Goal: Information Seeking & Learning: Find specific fact

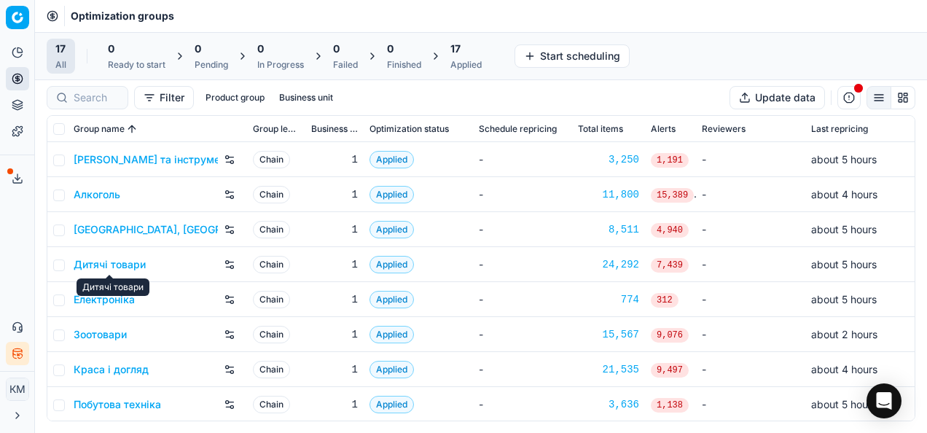
click at [120, 264] on link "Дитячі товари" at bounding box center [110, 264] width 72 height 15
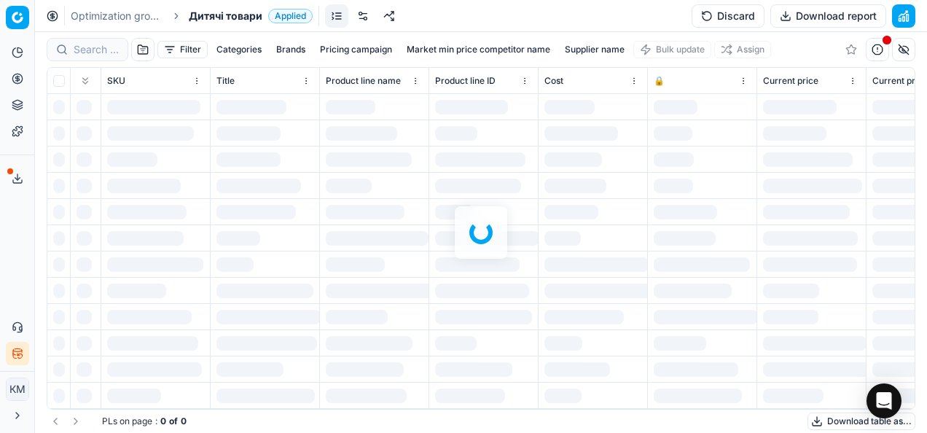
click at [107, 58] on div at bounding box center [88, 49] width 82 height 23
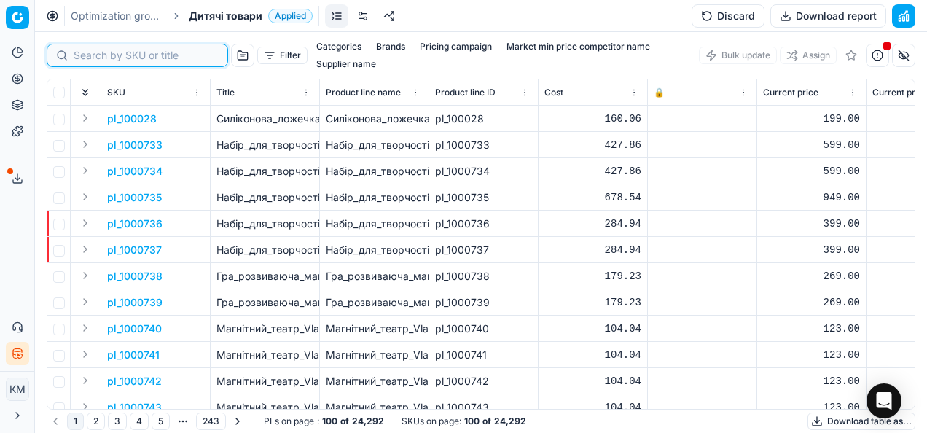
paste input "660306"
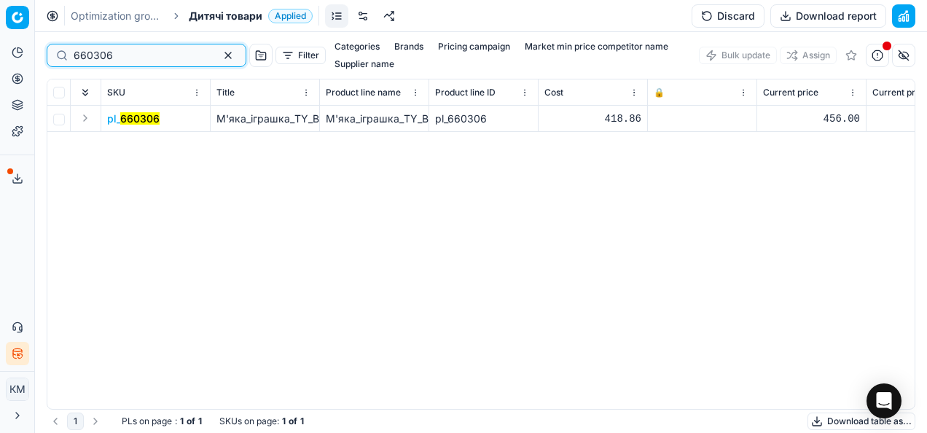
type input "660306"
click at [325, 120] on td "М'яка_іграшка_TY_Beanie_Bellies_Корова_Cow_25_см_(43204)" at bounding box center [374, 119] width 109 height 26
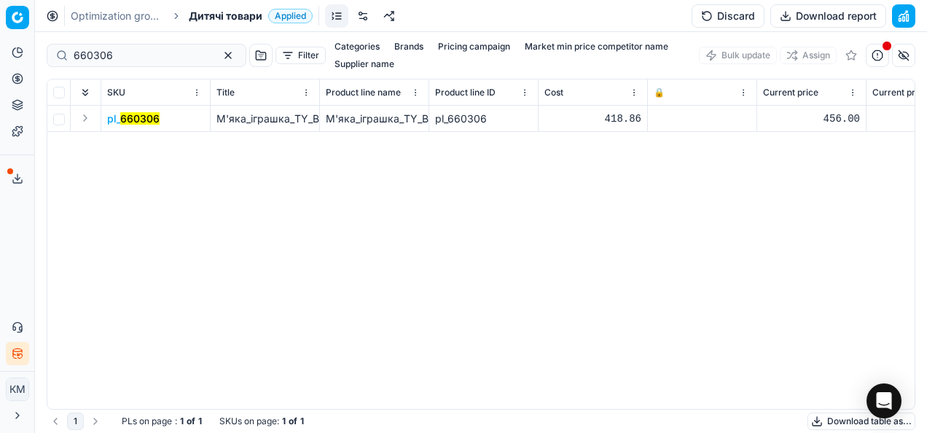
click at [155, 114] on mark "660306" at bounding box center [139, 118] width 39 height 12
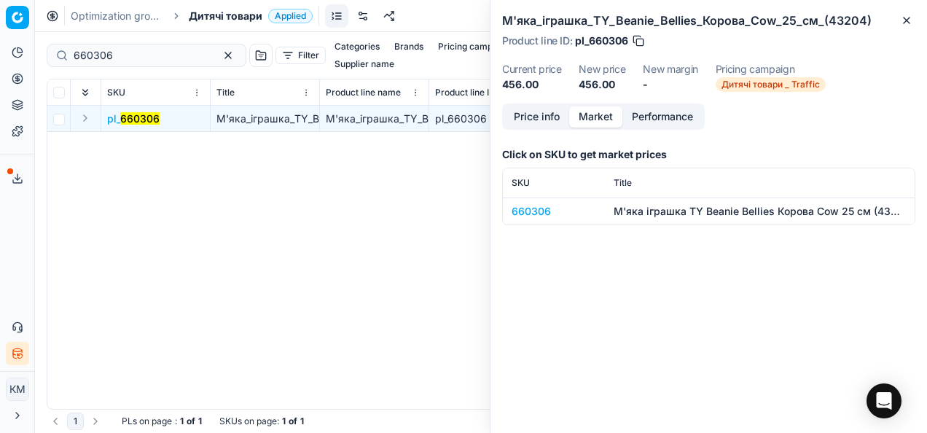
click at [589, 118] on button "Market" at bounding box center [595, 116] width 53 height 21
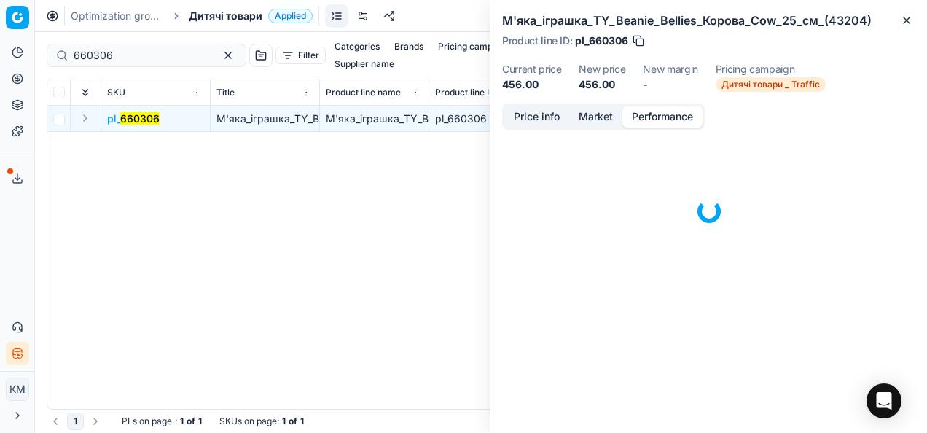
click at [647, 117] on button "Performance" at bounding box center [662, 116] width 80 height 21
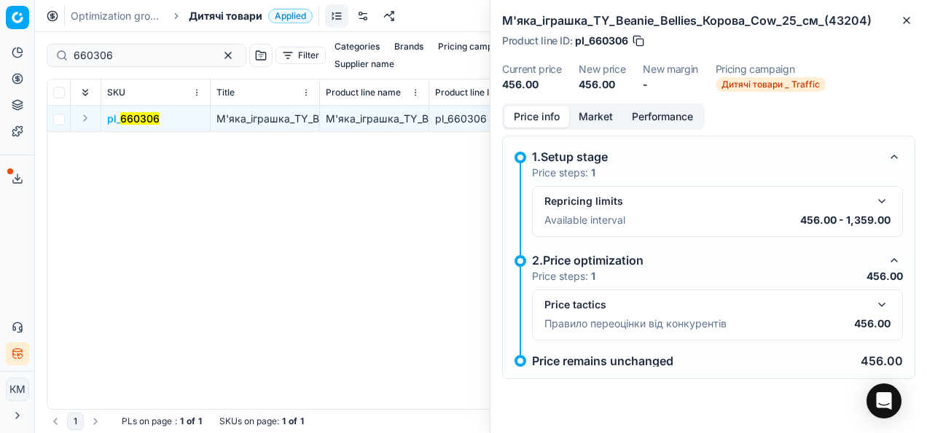
click at [536, 117] on button "Price info" at bounding box center [536, 116] width 65 height 21
click at [888, 299] on button "button" at bounding box center [881, 304] width 17 height 17
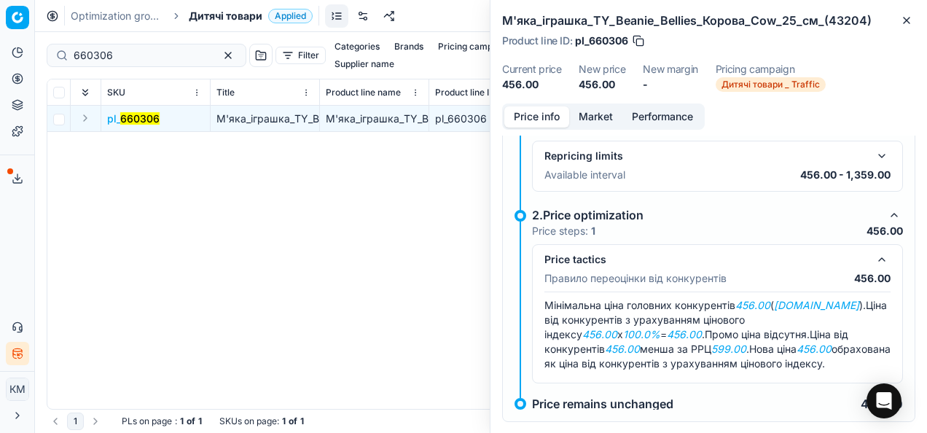
scroll to position [67, 0]
